Goal: Find specific page/section: Find specific page/section

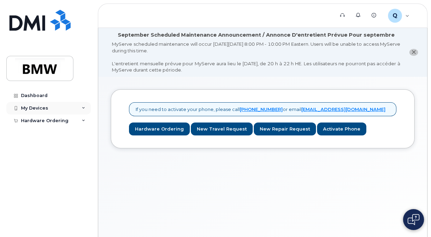
click at [46, 109] on div "My Devices" at bounding box center [34, 108] width 27 height 6
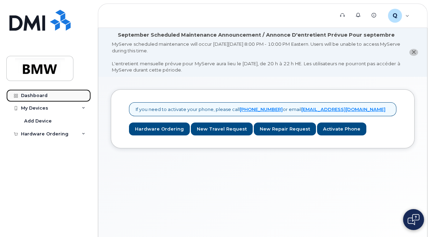
click at [36, 94] on div "Dashboard" at bounding box center [34, 96] width 27 height 6
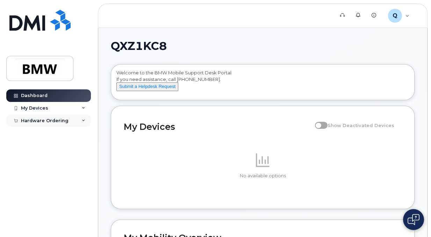
click at [43, 122] on div "Hardware Ordering" at bounding box center [44, 121] width 47 height 6
click at [40, 109] on div "My Devices" at bounding box center [34, 108] width 27 height 6
